Goal: Information Seeking & Learning: Learn about a topic

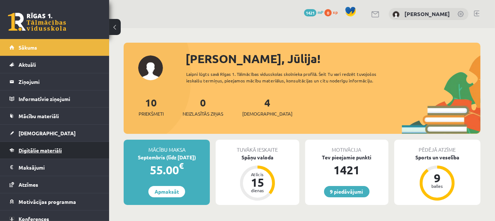
click at [65, 149] on link "Digitālie materiāli" at bounding box center [54, 150] width 91 height 17
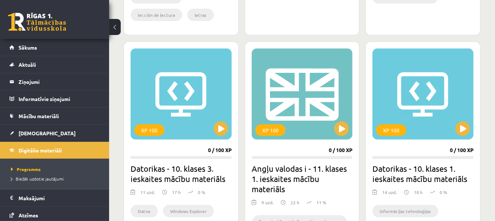
scroll to position [649, 0]
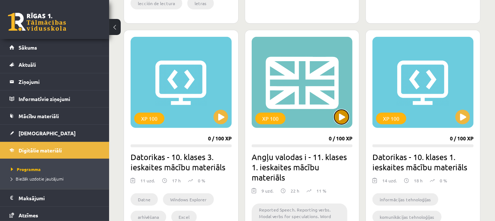
click at [343, 115] on button at bounding box center [341, 117] width 15 height 15
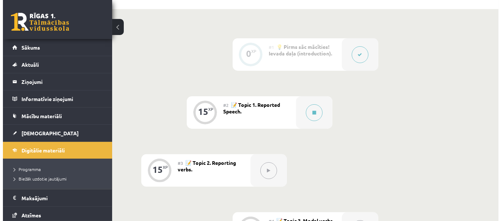
scroll to position [189, 0]
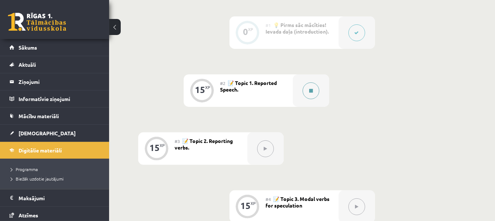
click at [307, 95] on button at bounding box center [311, 90] width 17 height 17
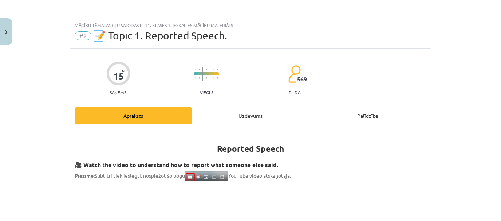
click at [257, 119] on div "Uzdevums" at bounding box center [250, 115] width 117 height 16
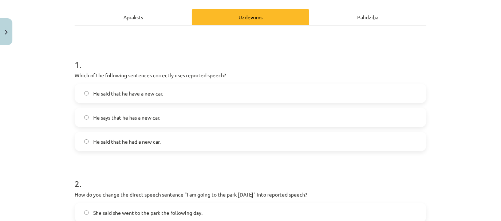
scroll to position [100, 0]
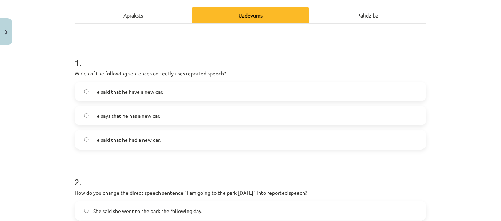
click at [158, 16] on div "Apraksts" at bounding box center [133, 15] width 117 height 16
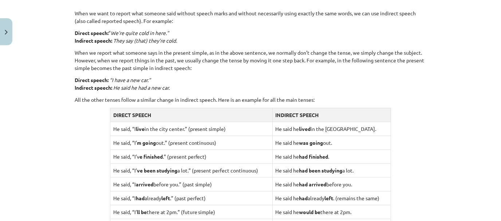
scroll to position [189, 0]
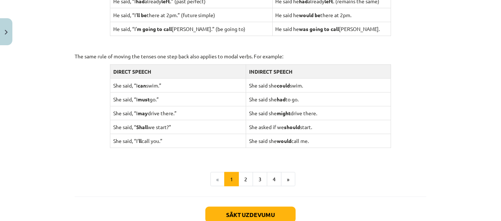
scroll to position [717, 0]
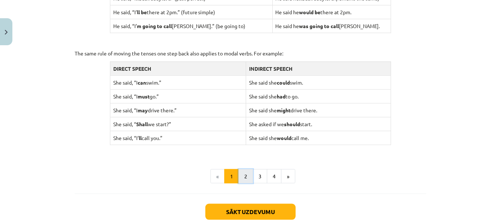
click at [243, 177] on button "2" at bounding box center [245, 176] width 15 height 15
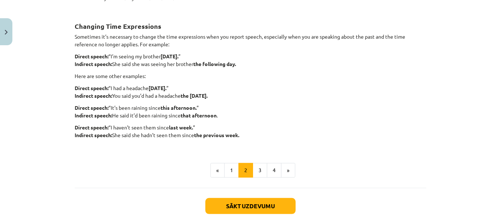
scroll to position [195, 0]
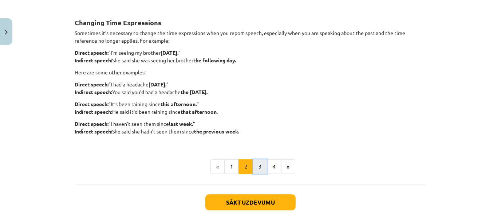
click at [254, 161] on button "3" at bounding box center [260, 166] width 15 height 15
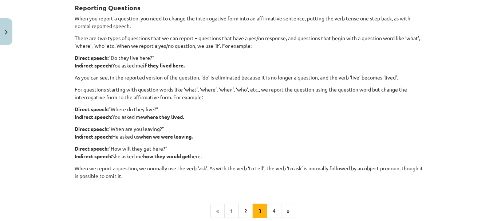
scroll to position [134, 0]
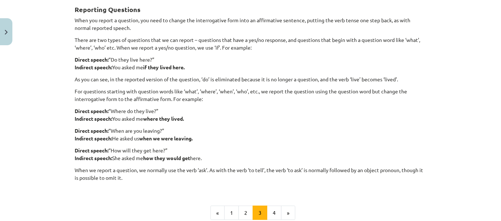
drag, startPoint x: 499, startPoint y: 100, endPoint x: 348, endPoint y: 127, distance: 153.8
click at [348, 127] on p "Direct speech: “When are you leaving?” Indirect speech: He asked us when we wer…" at bounding box center [251, 134] width 352 height 15
click at [368, 70] on p "Direct speech: “Do they live here?” Indirect speech: You asked me if they lived…" at bounding box center [251, 63] width 352 height 15
click at [475, 118] on div "Mācību tēma: Angļu valodas i - 11. klases 1. ieskaites mācību materiāls #2 📝 To…" at bounding box center [250, 110] width 501 height 221
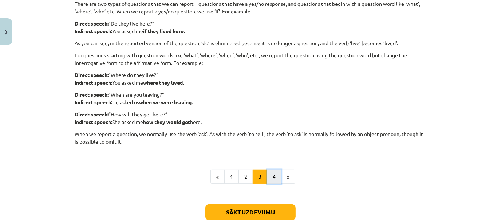
click at [270, 175] on button "4" at bounding box center [274, 176] width 15 height 15
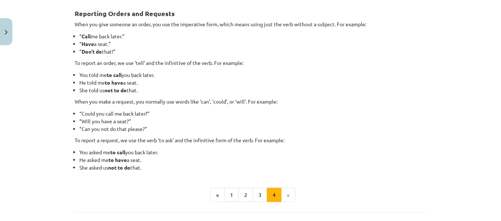
click at [362, 90] on li "She told us not to do that." at bounding box center [252, 90] width 347 height 8
click at [303, 113] on li "“Could you call me back later?”" at bounding box center [252, 114] width 347 height 8
click at [335, 74] on li "You told me to call you back later." at bounding box center [252, 75] width 347 height 8
click at [286, 190] on li "»" at bounding box center [288, 194] width 14 height 15
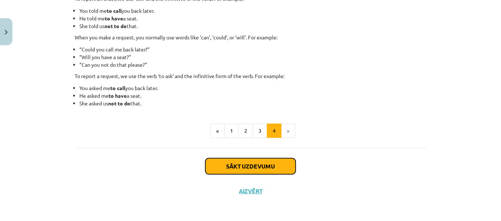
click at [233, 164] on button "Sākt uzdevumu" at bounding box center [250, 166] width 90 height 16
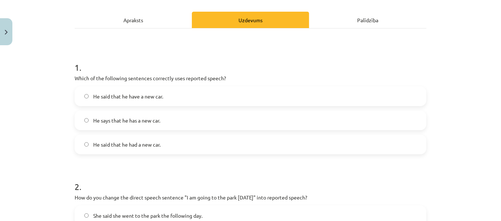
scroll to position [100, 0]
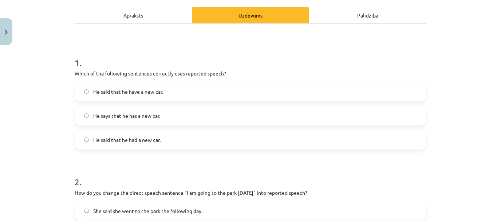
click at [180, 17] on div "Apraksts" at bounding box center [133, 15] width 117 height 16
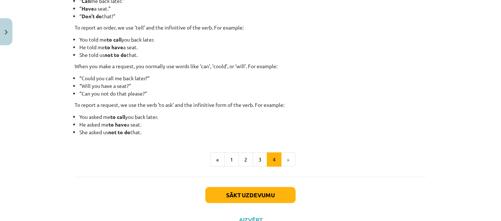
scroll to position [194, 0]
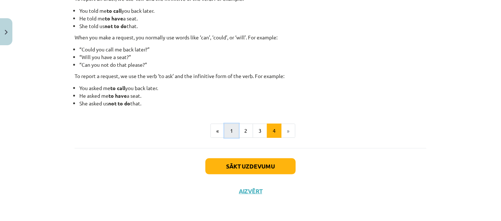
click at [229, 127] on button "1" at bounding box center [231, 130] width 15 height 15
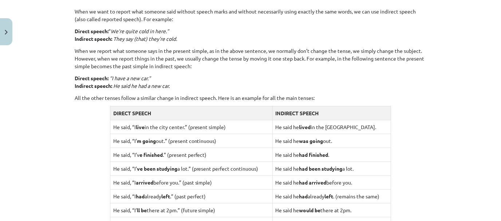
scroll to position [520, 0]
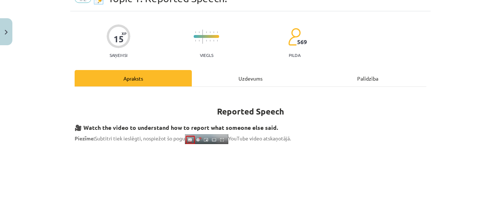
click at [257, 76] on div "Uzdevums" at bounding box center [250, 78] width 117 height 16
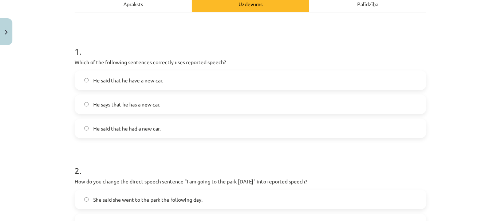
scroll to position [114, 0]
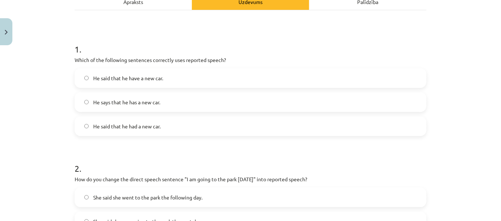
click at [231, 135] on div "He said that he had a new car." at bounding box center [251, 126] width 352 height 20
click at [329, 120] on label "He said that he had a new car." at bounding box center [250, 126] width 350 height 18
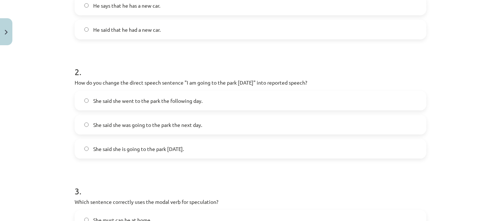
scroll to position [189, 0]
click at [260, 122] on label "She said she was going to the park the next day." at bounding box center [250, 124] width 350 height 18
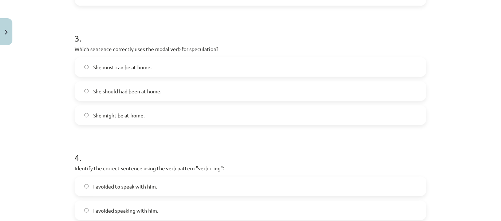
click at [189, 91] on label "She should had been at home." at bounding box center [250, 91] width 350 height 18
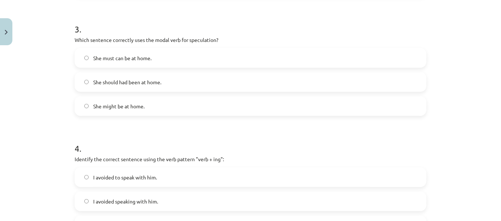
click at [248, 108] on label "She might be at home." at bounding box center [250, 106] width 350 height 18
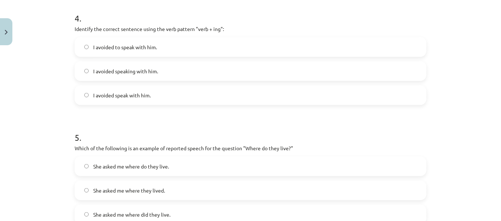
click at [254, 64] on label "I avoided speaking with him." at bounding box center [250, 71] width 350 height 18
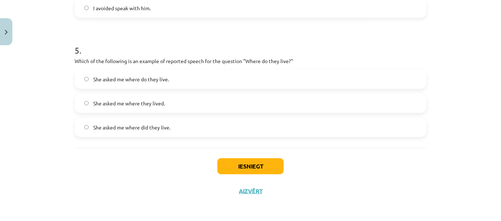
click at [270, 105] on label "She asked me where they lived." at bounding box center [250, 103] width 350 height 18
click at [256, 164] on button "Iesniegt" at bounding box center [250, 166] width 66 height 16
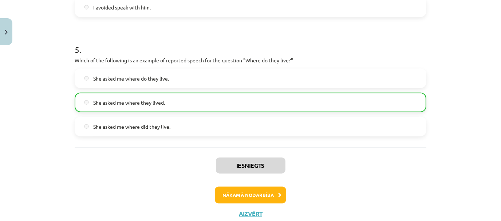
scroll to position [582, 0]
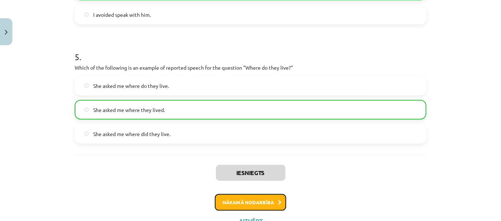
click at [282, 202] on button "Nākamā nodarbība" at bounding box center [250, 202] width 71 height 17
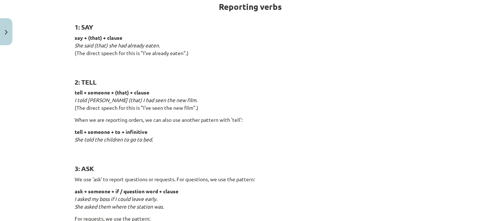
scroll to position [140, 0]
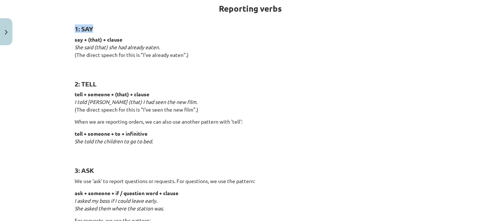
drag, startPoint x: 419, startPoint y: 78, endPoint x: 399, endPoint y: 13, distance: 67.9
click at [400, 48] on p "say + (that) + clause She said (that) she had already eaten. (The direct speech…" at bounding box center [251, 51] width 352 height 31
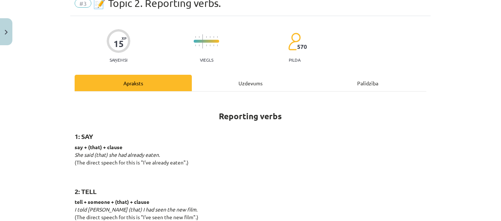
scroll to position [0, 0]
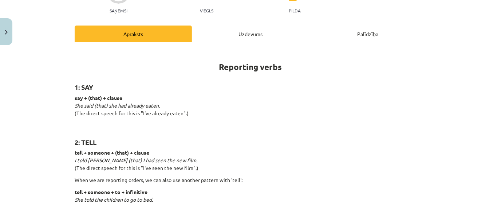
click at [259, 31] on div "Uzdevums" at bounding box center [250, 33] width 117 height 16
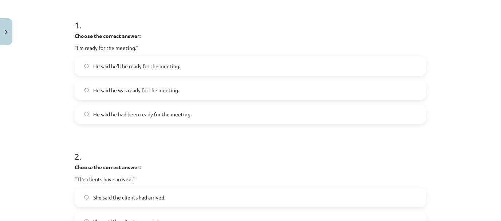
scroll to position [140, 0]
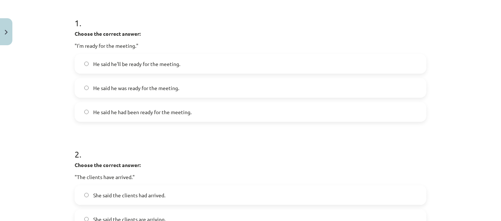
click at [219, 116] on label "He said he had been ready for the meeting." at bounding box center [250, 112] width 350 height 18
click at [205, 87] on label "He said he was ready for the meeting." at bounding box center [250, 88] width 350 height 18
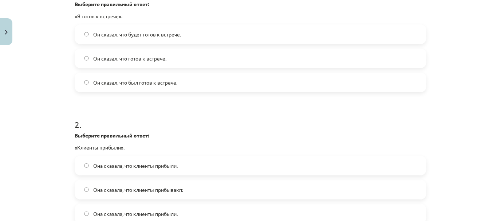
scroll to position [189, 0]
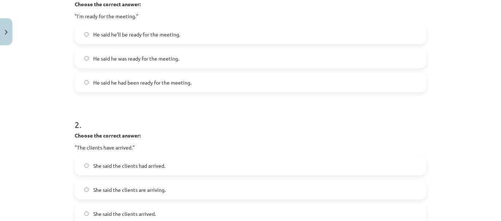
drag, startPoint x: 500, startPoint y: 82, endPoint x: 461, endPoint y: 32, distance: 63.5
click at [461, 32] on div "Mācību tēma: Angļu valodas i - 11. klases 1. ieskaites mācību materiāls #3 📝 To…" at bounding box center [250, 110] width 501 height 221
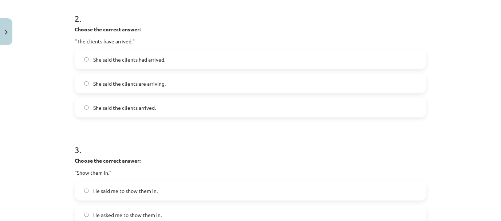
scroll to position [281, 0]
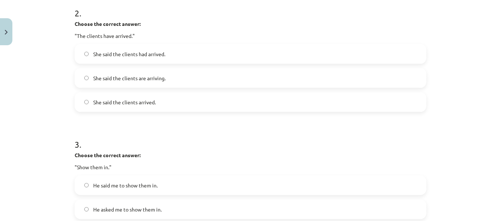
click at [203, 103] on label "She said the clients arrived." at bounding box center [250, 102] width 350 height 18
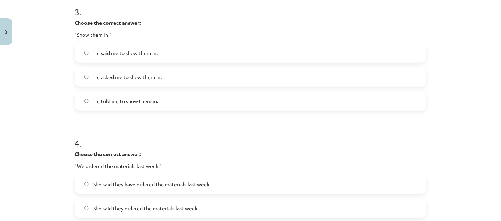
scroll to position [189, 0]
click at [135, 104] on span "He told me to show them in." at bounding box center [125, 101] width 65 height 8
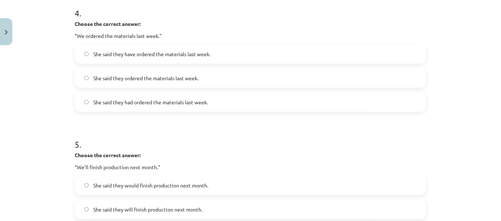
click at [193, 54] on span "She said they have ordered the materials last week." at bounding box center [151, 54] width 117 height 8
click at [393, 78] on label "She said they ordered the materials last week." at bounding box center [250, 78] width 350 height 18
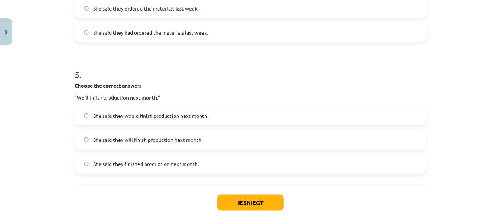
scroll to position [621, 0]
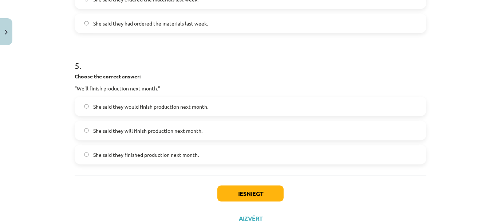
drag, startPoint x: 364, startPoint y: 85, endPoint x: 409, endPoint y: 76, distance: 46.7
click at [409, 76] on p "Choose the correct answer:" at bounding box center [251, 76] width 352 height 8
click at [172, 131] on span "She said they will finish production next month." at bounding box center [147, 131] width 109 height 8
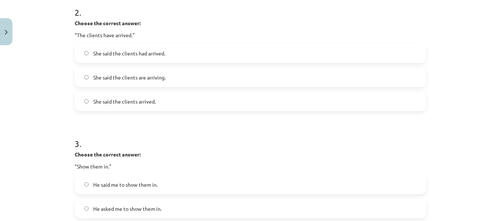
scroll to position [282, 0]
click at [378, 78] on label "She said the clients are arriving." at bounding box center [250, 76] width 350 height 18
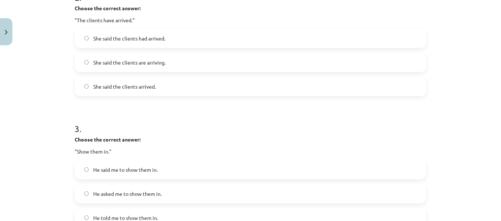
scroll to position [288, 0]
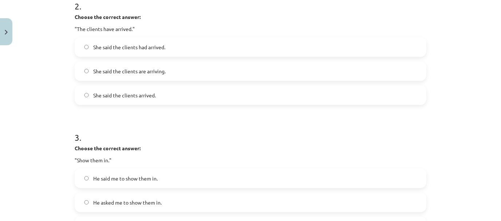
click at [412, 98] on label "She said the clients arrived." at bounding box center [250, 95] width 350 height 18
click at [415, 46] on label "She said the clients had arrived." at bounding box center [250, 46] width 350 height 18
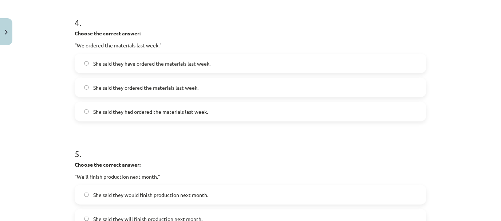
scroll to position [550, 0]
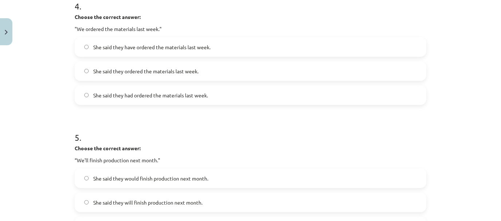
click at [388, 98] on label "She said they had ordered the materials last week." at bounding box center [250, 95] width 350 height 18
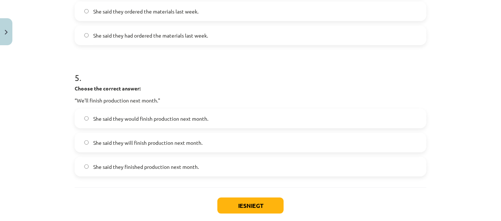
scroll to position [649, 0]
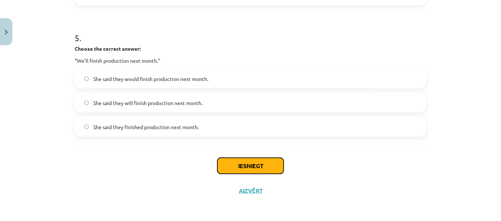
click at [275, 168] on button "Iesniegt" at bounding box center [250, 166] width 66 height 16
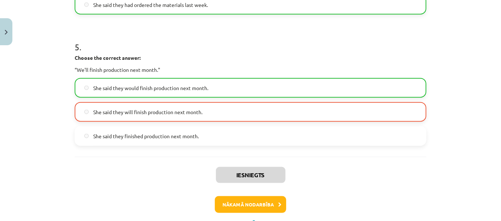
scroll to position [672, 0]
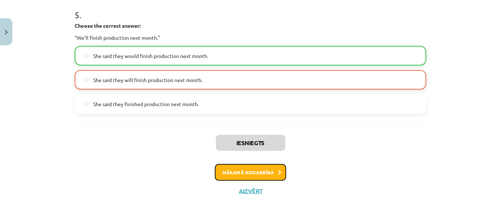
click at [277, 176] on button "Nākamā nodarbība" at bounding box center [250, 172] width 71 height 17
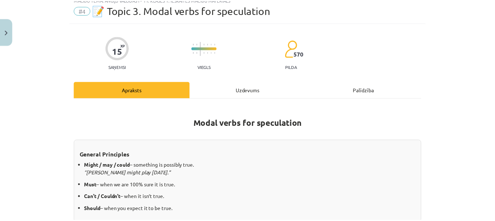
scroll to position [18, 0]
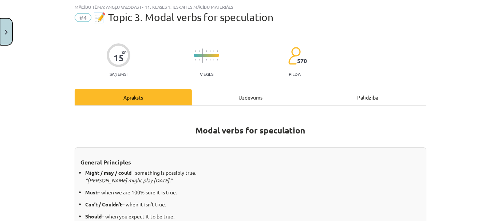
click at [8, 31] on button "Close" at bounding box center [6, 31] width 12 height 27
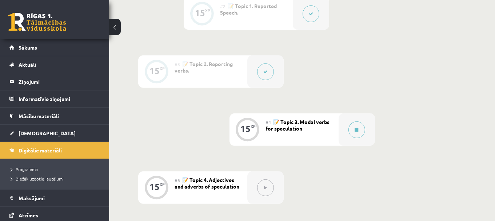
scroll to position [262, 0]
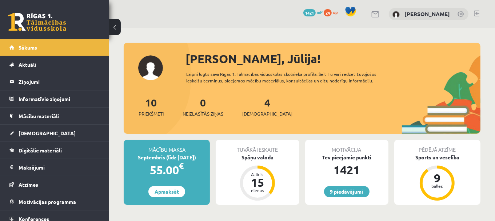
scroll to position [72, 0]
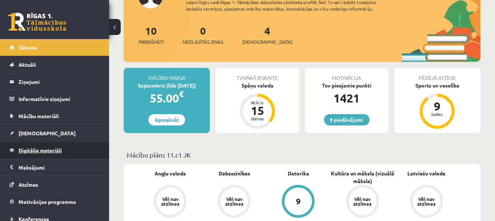
click at [61, 147] on span "Digitālie materiāli" at bounding box center [40, 150] width 43 height 7
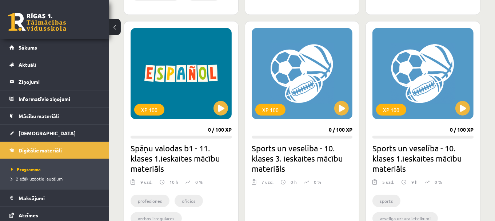
scroll to position [419, 0]
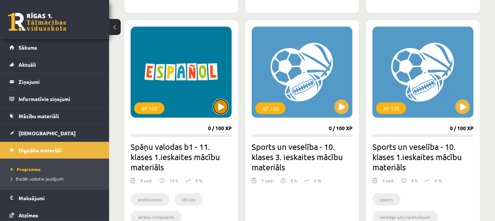
click at [222, 108] on button at bounding box center [221, 106] width 15 height 15
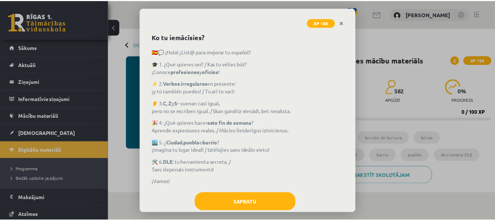
scroll to position [44, 0]
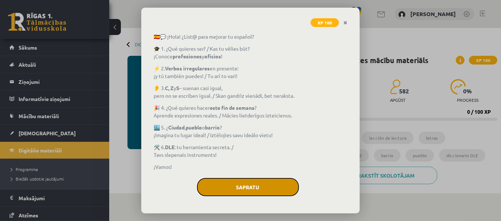
click at [246, 182] on button "Sapratu" at bounding box center [248, 187] width 102 height 18
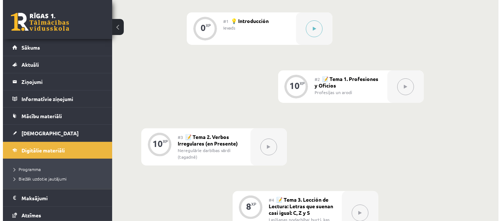
scroll to position [210, 0]
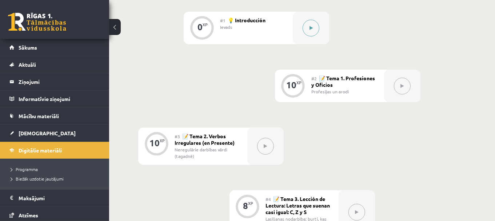
click at [324, 27] on div at bounding box center [311, 28] width 36 height 32
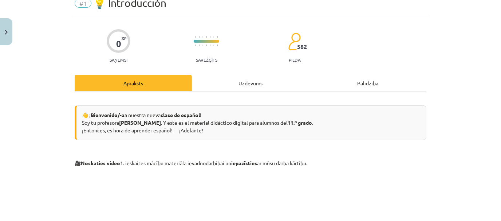
scroll to position [0, 0]
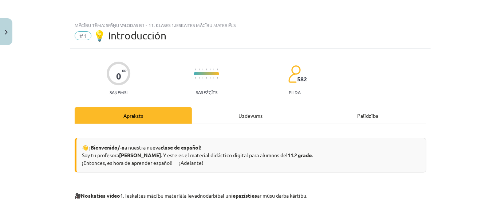
click at [253, 114] on div "Uzdevums" at bounding box center [250, 115] width 117 height 16
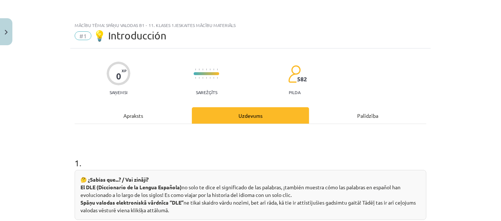
scroll to position [18, 0]
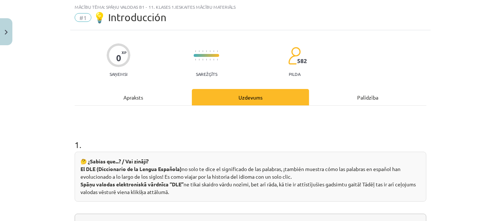
click at [130, 97] on div "Apraksts" at bounding box center [133, 97] width 117 height 16
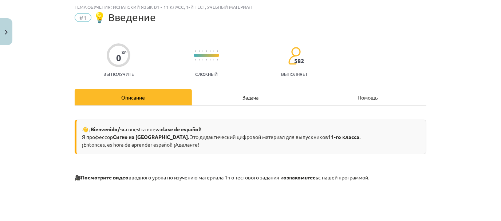
scroll to position [210, 0]
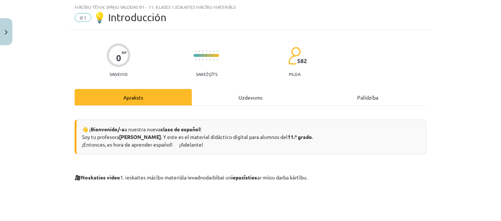
click at [243, 101] on div "Uzdevums" at bounding box center [250, 97] width 117 height 16
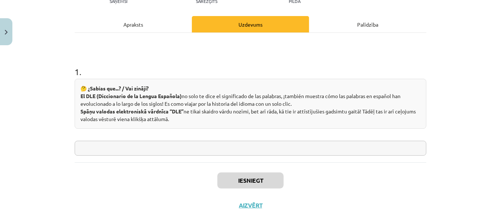
scroll to position [219, 0]
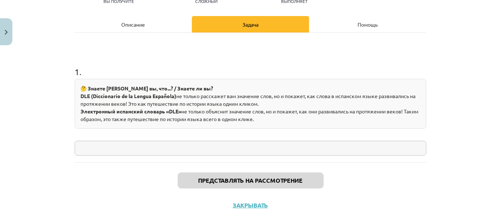
click at [307, 146] on input "text" at bounding box center [251, 147] width 352 height 15
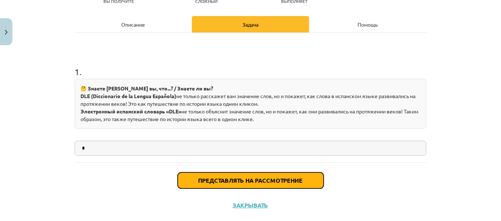
click at [297, 180] on font "Представлять на рассмотрение" at bounding box center [250, 180] width 104 height 8
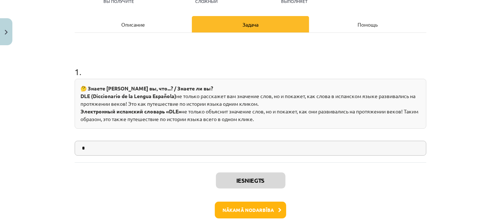
scroll to position [237, 0]
click at [418, 33] on div "1 . 🤔 Знаете ли вы, что...? / Знаете ли вы? DLE (Diccionario de la Lengua Españ…" at bounding box center [251, 97] width 352 height 129
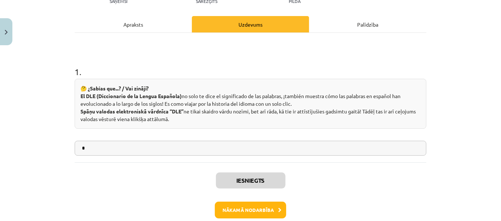
scroll to position [211, 0]
click at [259, 204] on button "Nākamā nodarbība" at bounding box center [250, 209] width 71 height 17
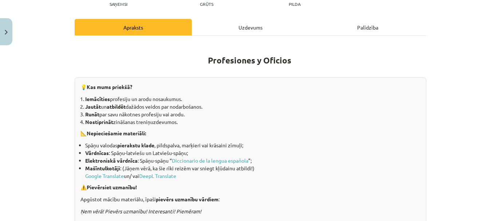
scroll to position [73, 0]
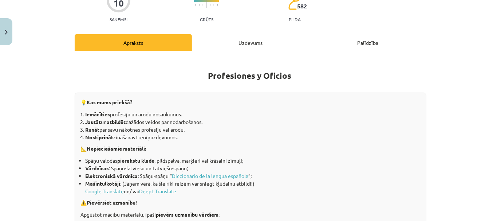
click at [223, 44] on div "Uzdevums" at bounding box center [250, 42] width 117 height 16
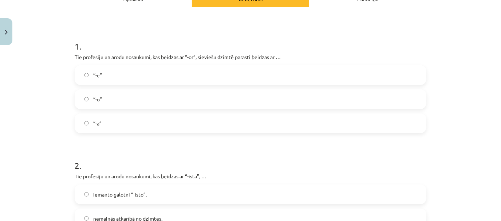
scroll to position [118, 0]
